Goal: Entertainment & Leisure: Browse casually

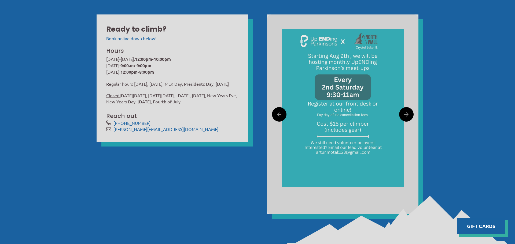
scroll to position [210, 0]
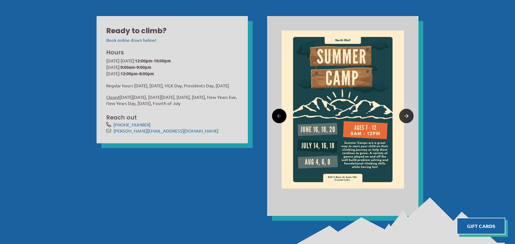
click at [407, 113] on icon at bounding box center [406, 116] width 4 height 8
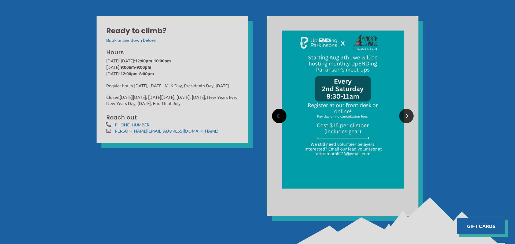
click at [407, 113] on icon at bounding box center [406, 116] width 4 height 8
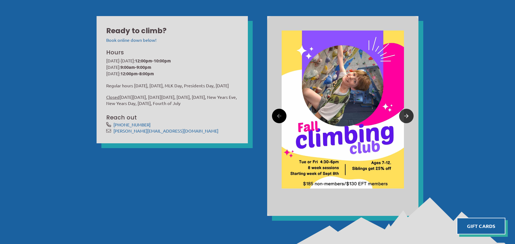
click at [407, 113] on icon at bounding box center [406, 116] width 4 height 8
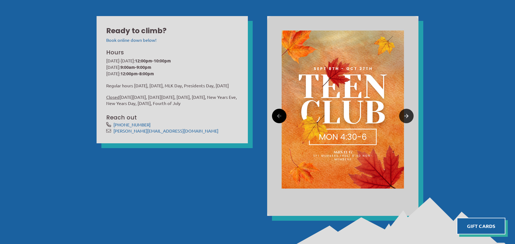
click at [407, 113] on icon at bounding box center [406, 116] width 4 height 8
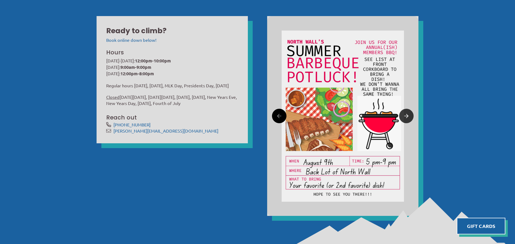
click at [407, 113] on icon at bounding box center [406, 116] width 4 height 8
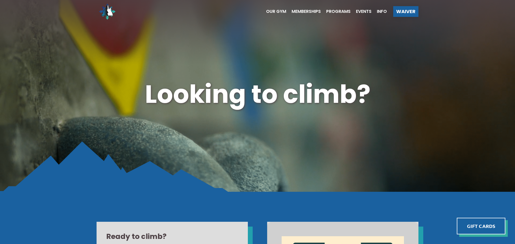
scroll to position [0, 0]
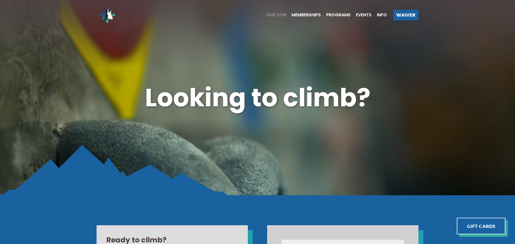
click at [267, 15] on span "Our Gym" at bounding box center [276, 15] width 20 height 4
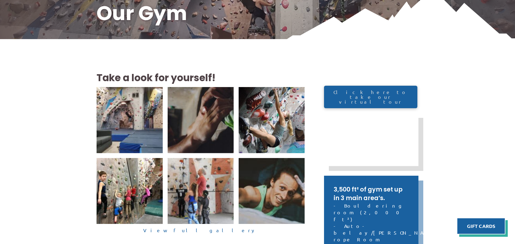
scroll to position [89, 0]
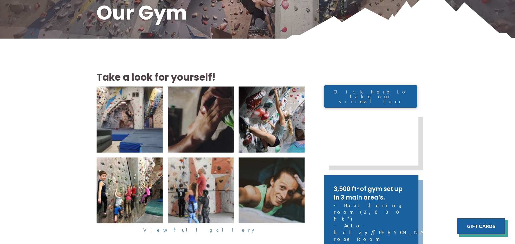
click at [194, 232] on link "View full gallery" at bounding box center [201, 230] width 208 height 8
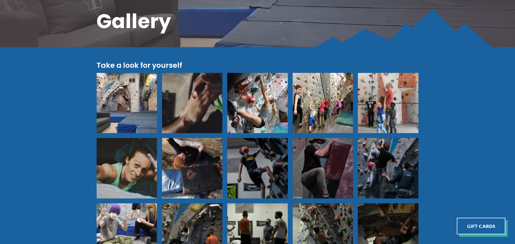
scroll to position [189, 0]
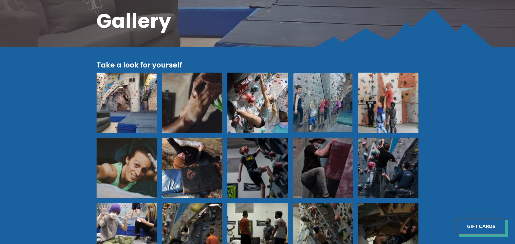
click at [326, 101] on img at bounding box center [322, 102] width 59 height 59
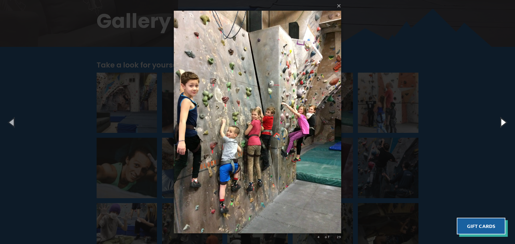
click at [502, 122] on button "button" at bounding box center [503, 123] width 24 height 30
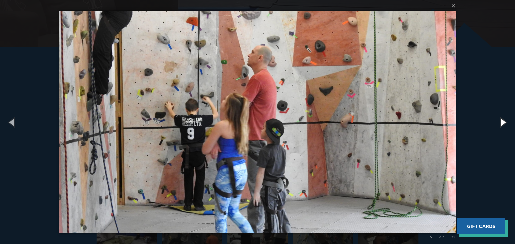
click at [502, 122] on button "button" at bounding box center [503, 123] width 24 height 30
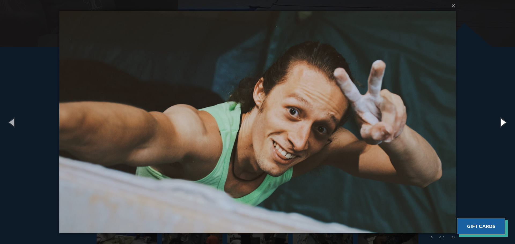
click at [502, 122] on button "button" at bounding box center [503, 123] width 24 height 30
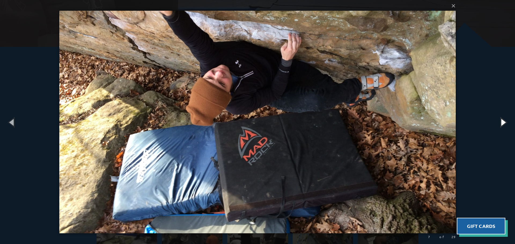
click at [502, 122] on button "button" at bounding box center [503, 123] width 24 height 30
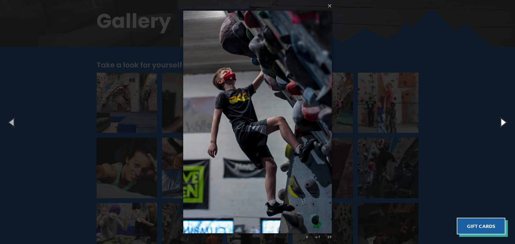
click at [502, 122] on button "button" at bounding box center [503, 123] width 24 height 30
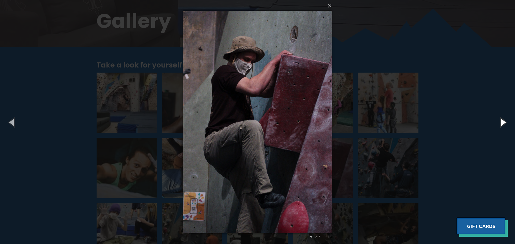
click at [502, 122] on button "button" at bounding box center [503, 123] width 24 height 30
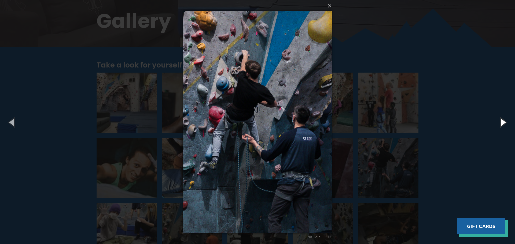
click at [502, 122] on button "button" at bounding box center [503, 123] width 24 height 30
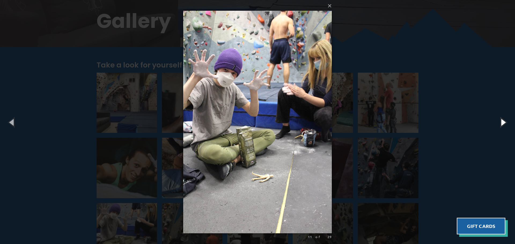
click at [502, 122] on button "button" at bounding box center [503, 123] width 24 height 30
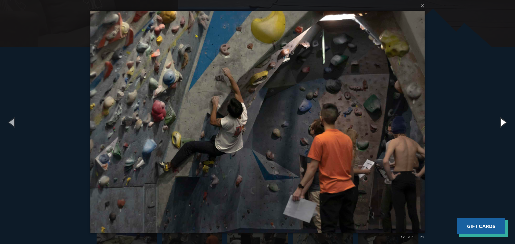
click at [502, 122] on button "button" at bounding box center [503, 123] width 24 height 30
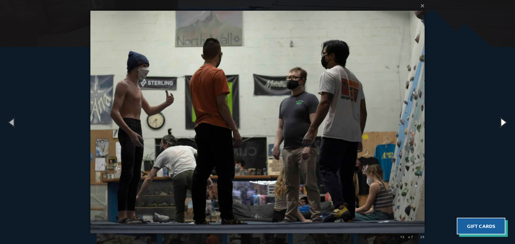
click at [502, 122] on button "button" at bounding box center [503, 123] width 24 height 30
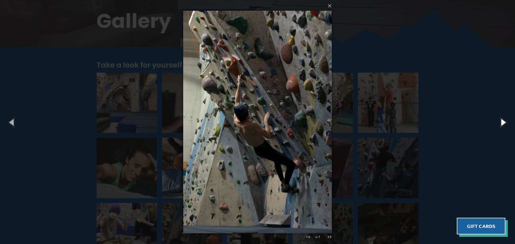
click at [502, 122] on button "button" at bounding box center [503, 123] width 24 height 30
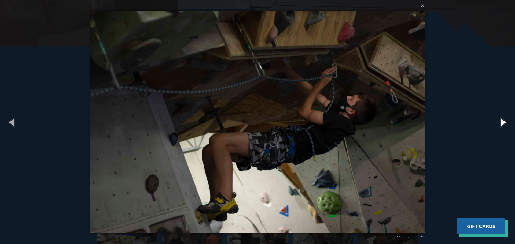
click at [502, 122] on button "button" at bounding box center [503, 123] width 24 height 30
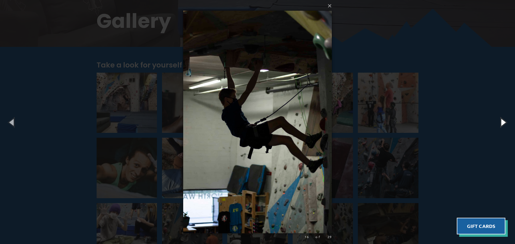
click at [502, 122] on button "button" at bounding box center [503, 123] width 24 height 30
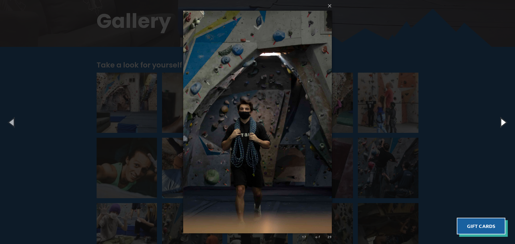
click at [502, 122] on button "button" at bounding box center [503, 123] width 24 height 30
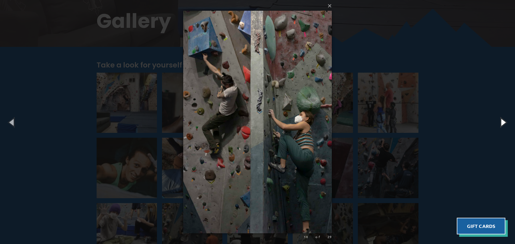
click at [502, 122] on button "button" at bounding box center [503, 123] width 24 height 30
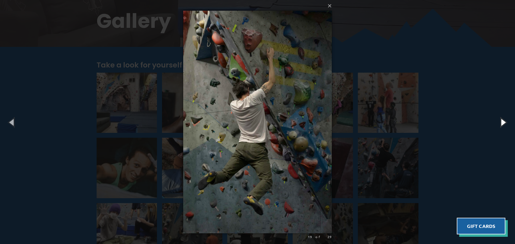
click at [502, 122] on button "button" at bounding box center [503, 123] width 24 height 30
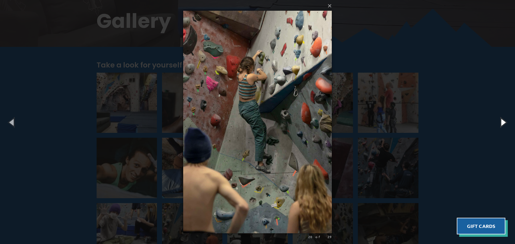
click at [502, 122] on button "button" at bounding box center [503, 123] width 24 height 30
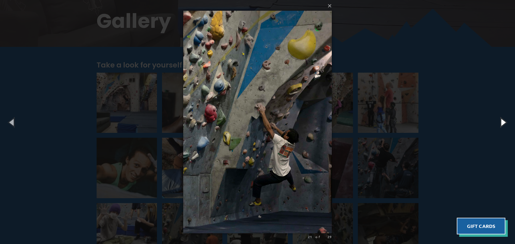
click at [502, 122] on button "button" at bounding box center [503, 123] width 24 height 30
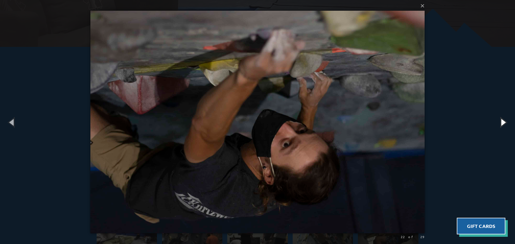
click at [502, 122] on button "button" at bounding box center [503, 123] width 24 height 30
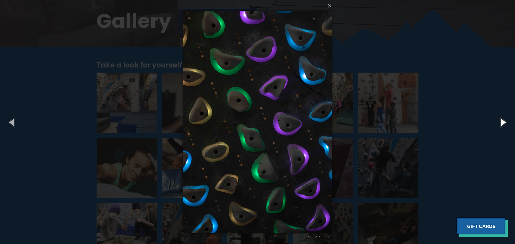
click at [502, 122] on button "button" at bounding box center [503, 123] width 24 height 30
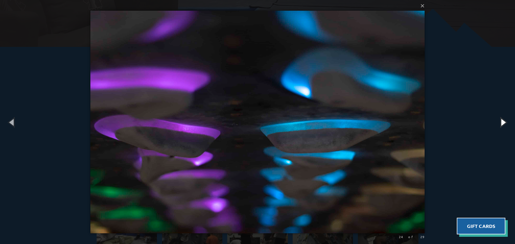
click at [502, 122] on button "button" at bounding box center [503, 123] width 24 height 30
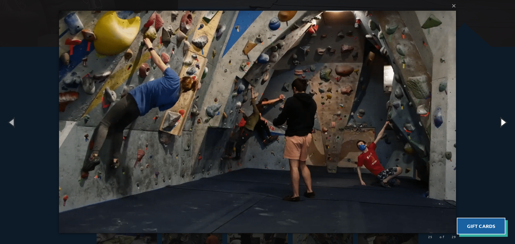
click at [502, 122] on button "button" at bounding box center [503, 123] width 24 height 30
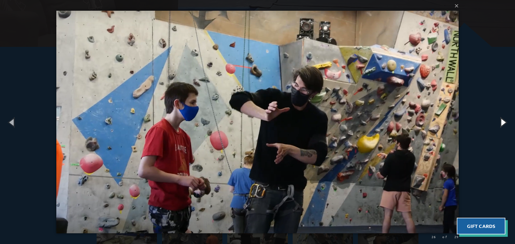
click at [502, 122] on button "button" at bounding box center [503, 123] width 24 height 30
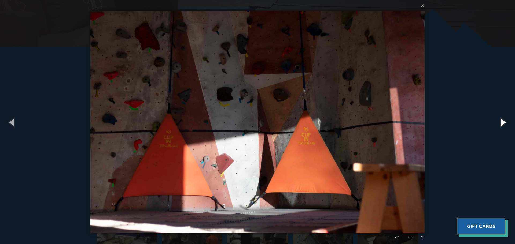
click at [502, 122] on button "button" at bounding box center [503, 123] width 24 height 30
